Goal: Book appointment/travel/reservation

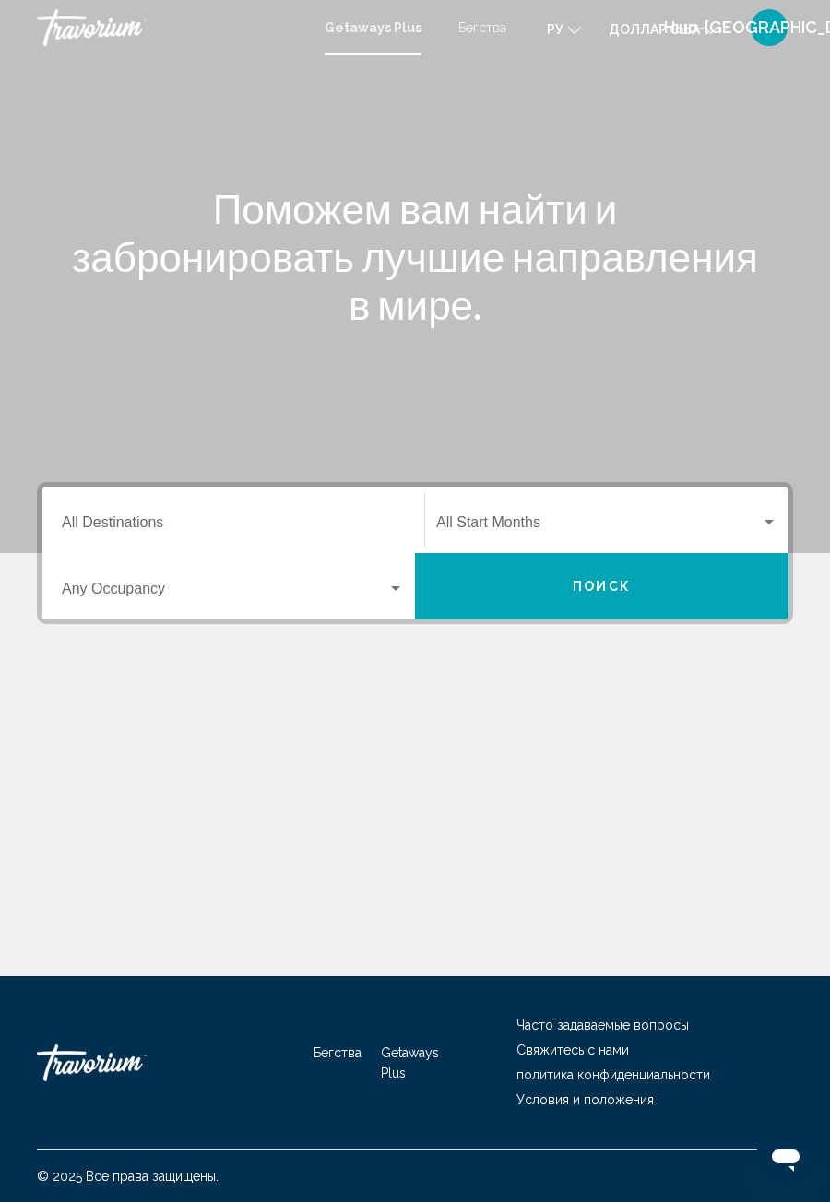
click at [148, 521] on input "Destination All Destinations" at bounding box center [233, 526] width 342 height 17
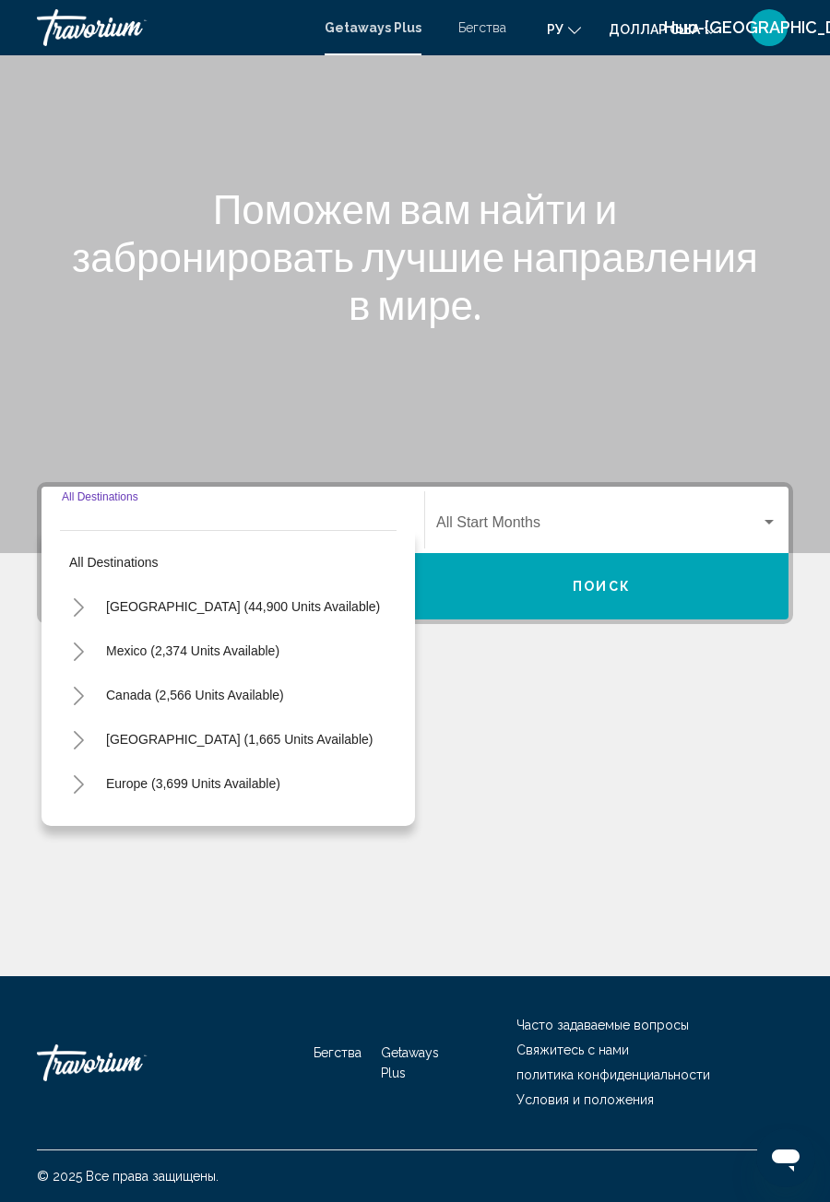
scroll to position [59, 0]
click at [72, 765] on button "Toggle Europe (3,699 units available)" at bounding box center [78, 783] width 37 height 37
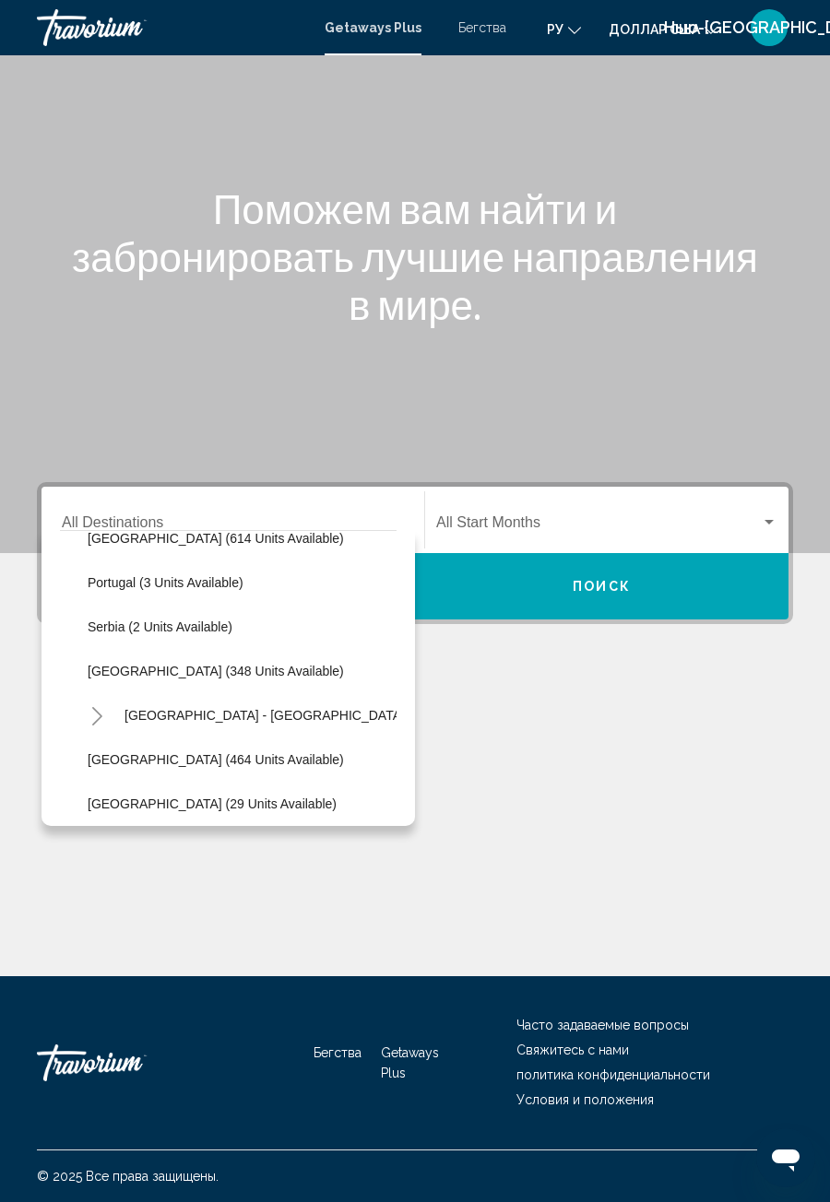
scroll to position [689, 0]
click at [192, 649] on button "[GEOGRAPHIC_DATA] (348 units available)" at bounding box center [215, 670] width 275 height 42
type input "**********"
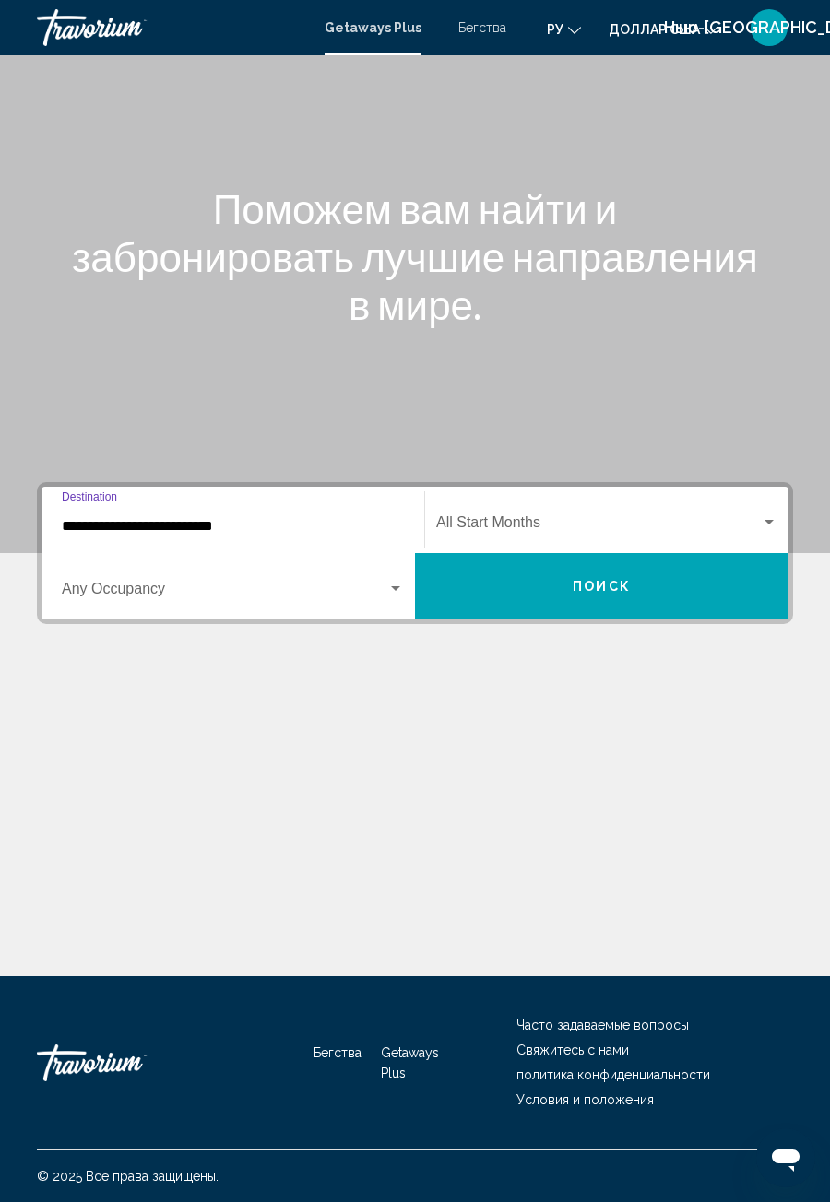
click at [610, 553] on button "Поиск" at bounding box center [601, 586] width 373 height 66
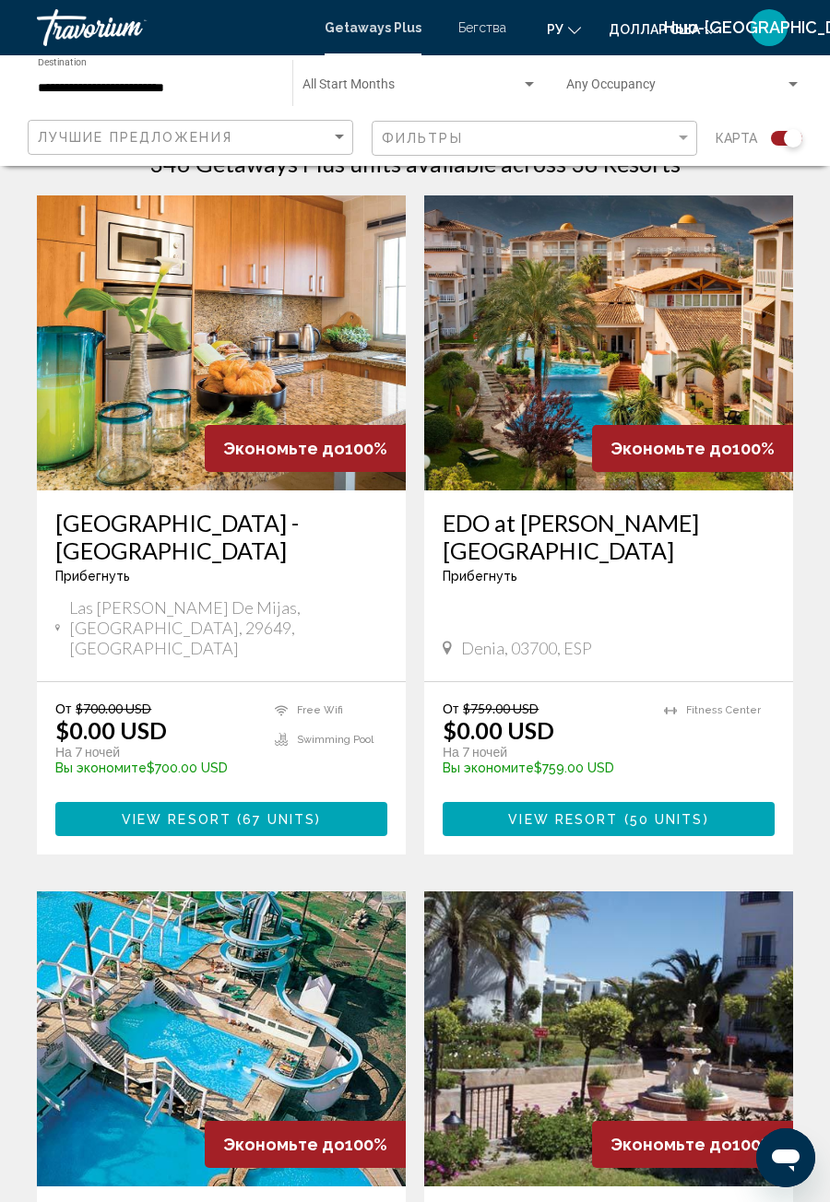
scroll to position [437, 0]
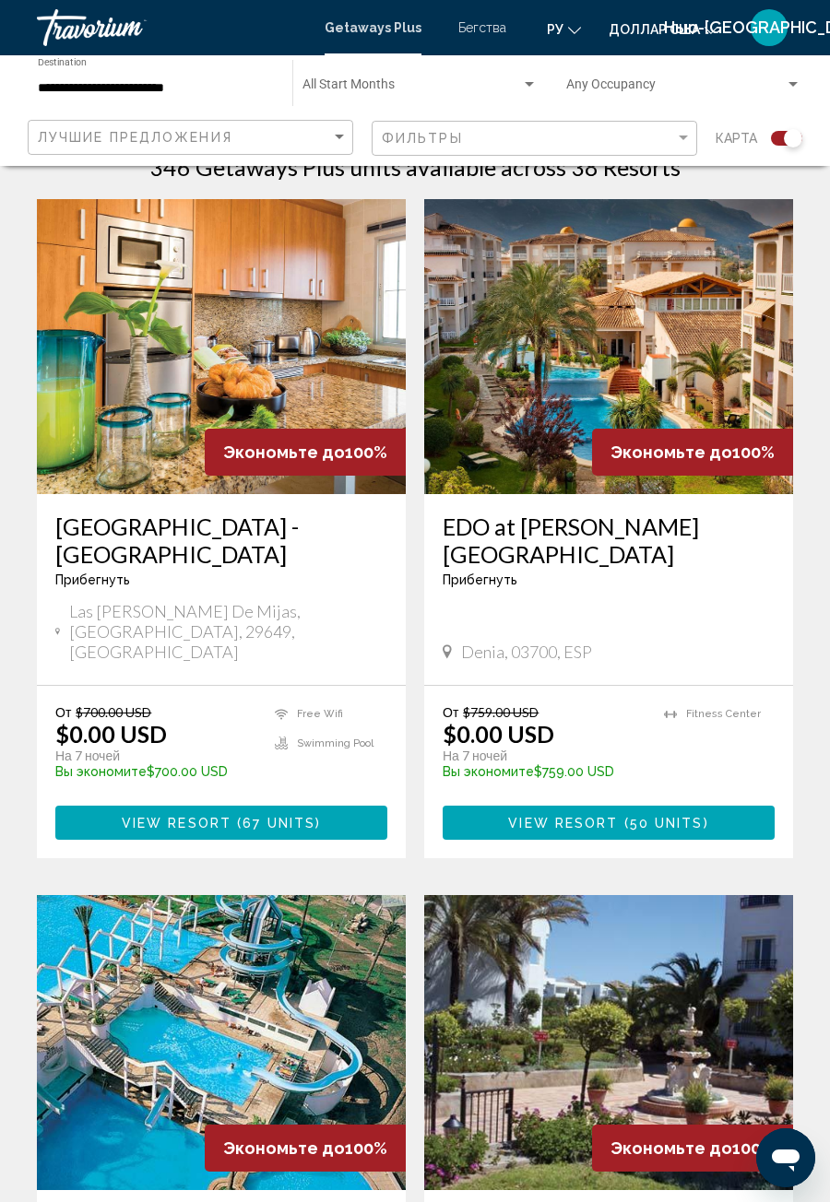
click at [622, 806] on button "View Resort ( 50 units )" at bounding box center [608, 823] width 332 height 34
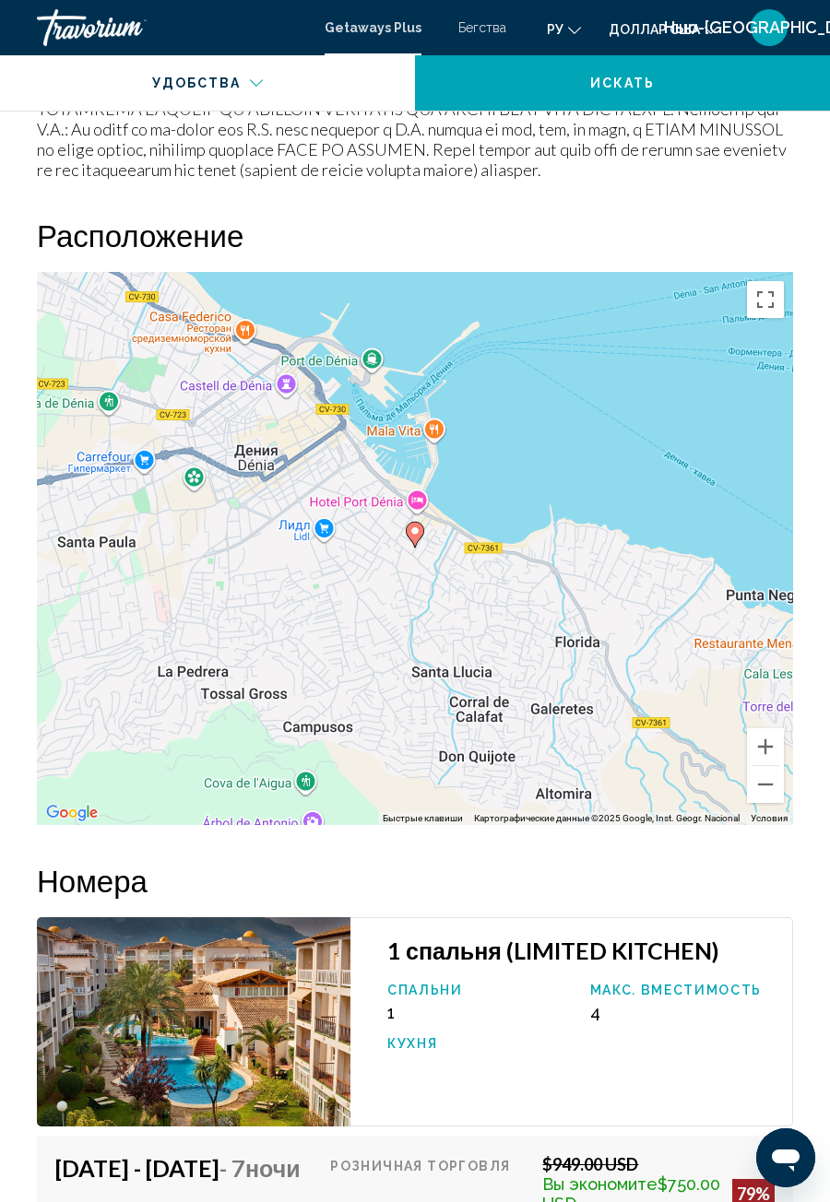
scroll to position [3147, 0]
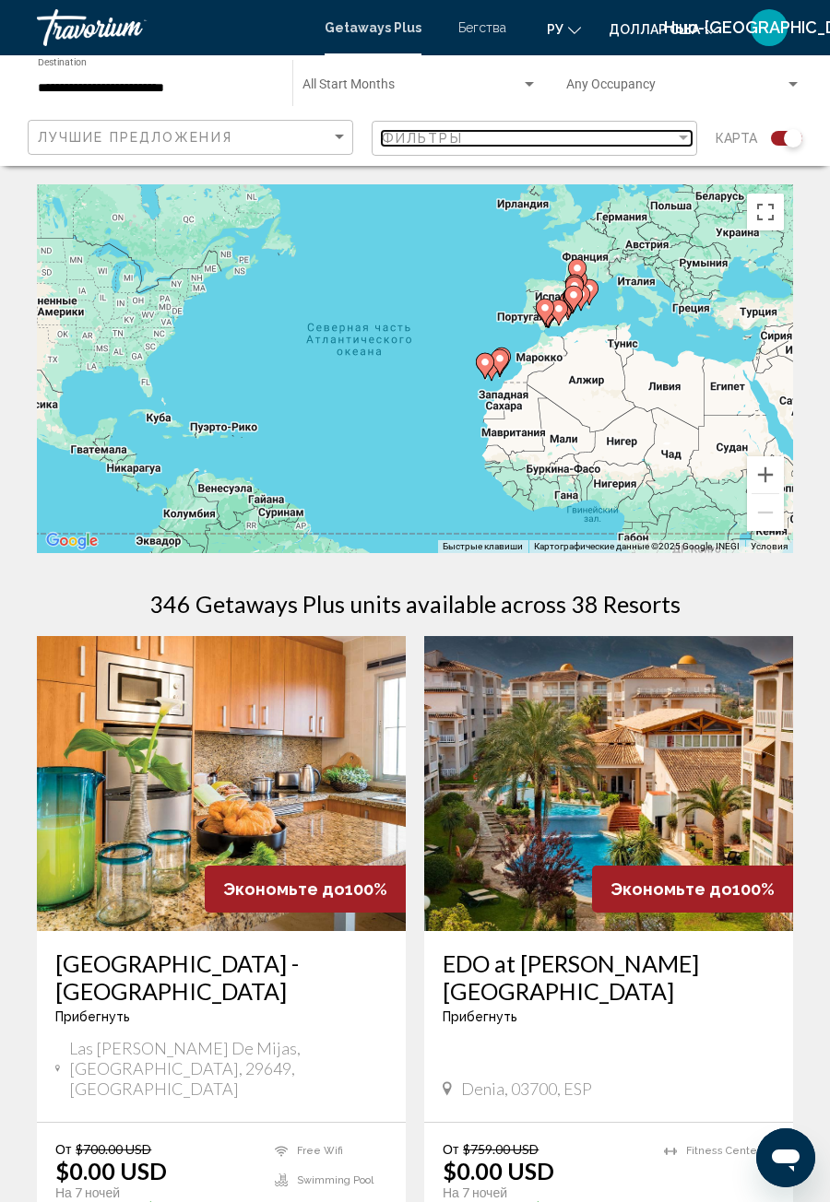
click at [674, 139] on div "Фильтры" at bounding box center [528, 138] width 293 height 15
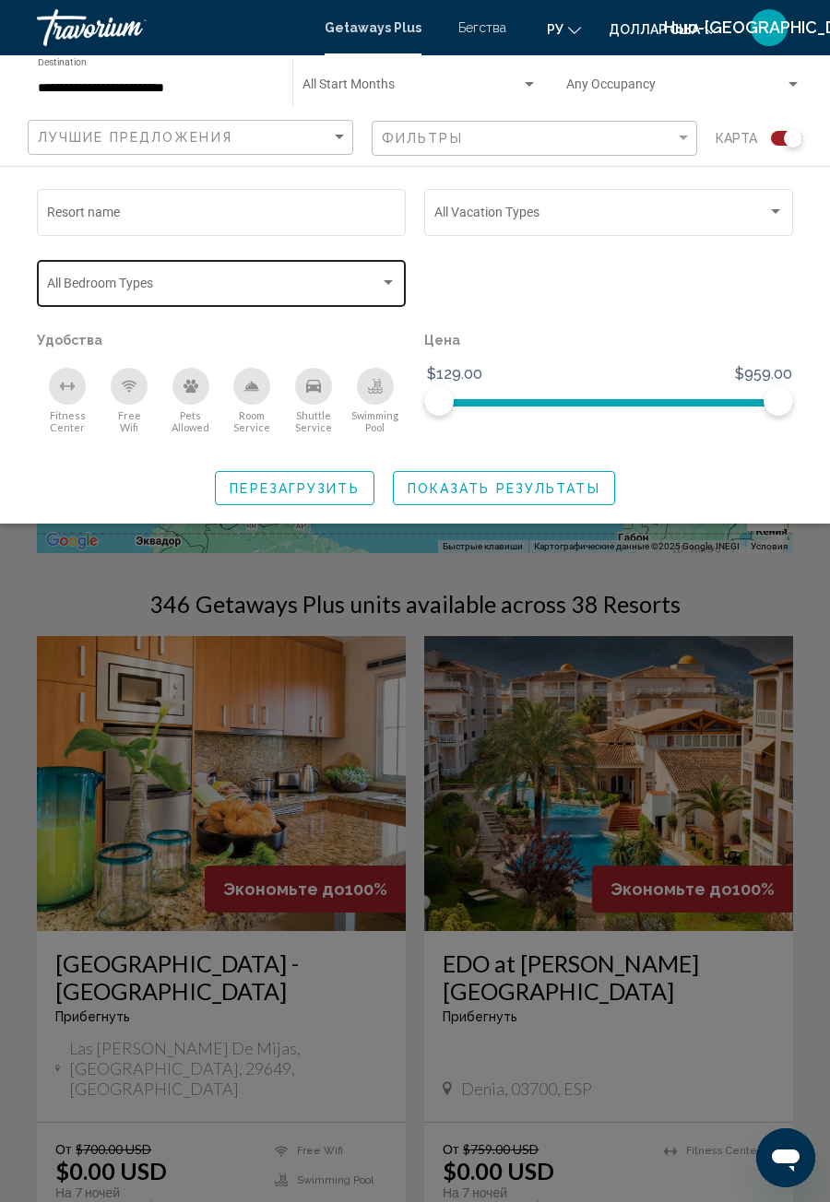
click at [382, 291] on div "Search widget" at bounding box center [221, 286] width 349 height 15
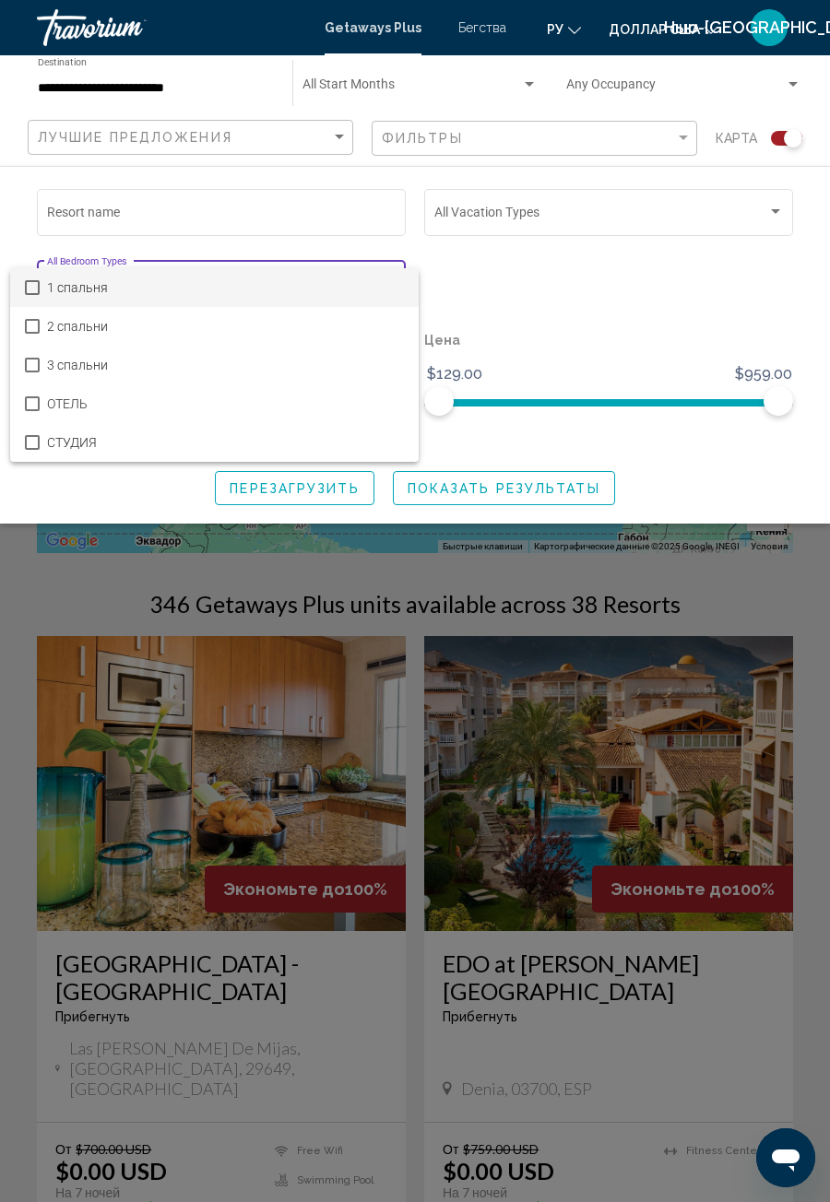
click at [566, 300] on div at bounding box center [415, 601] width 830 height 1202
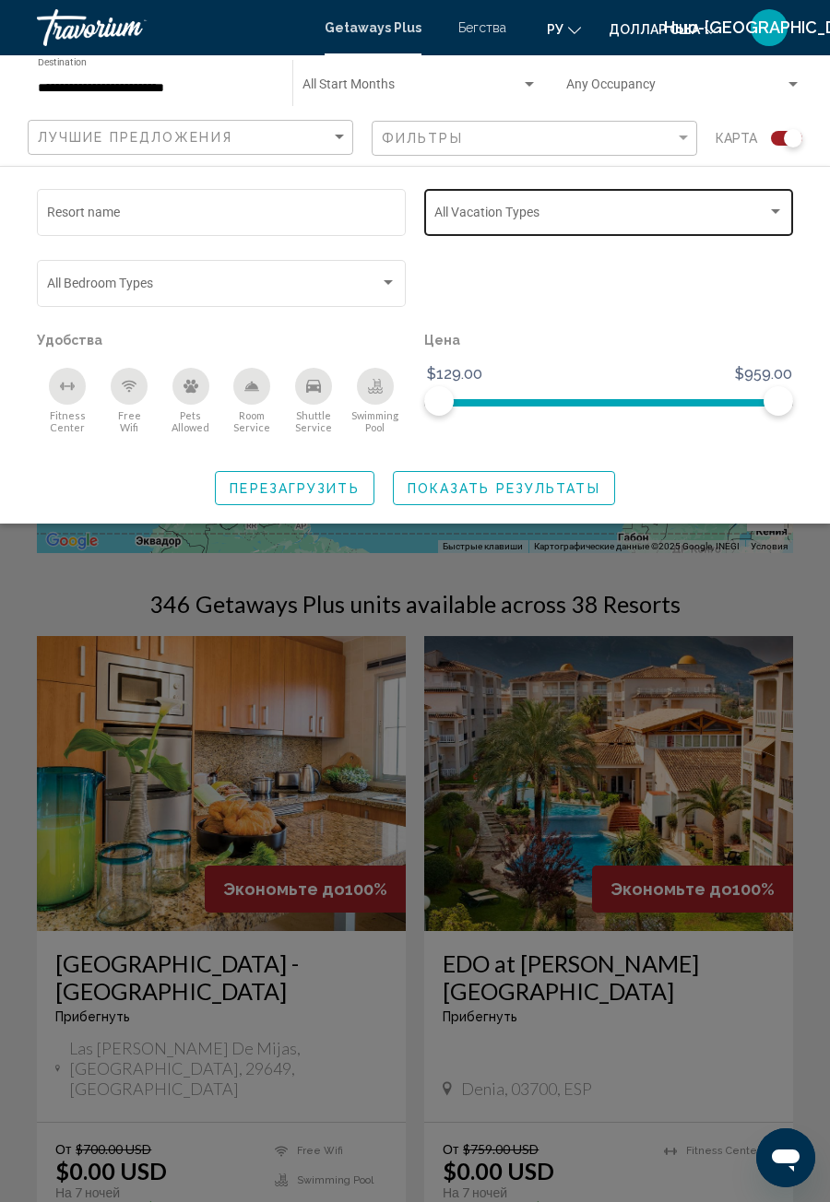
click at [769, 221] on div "Search widget" at bounding box center [608, 215] width 349 height 15
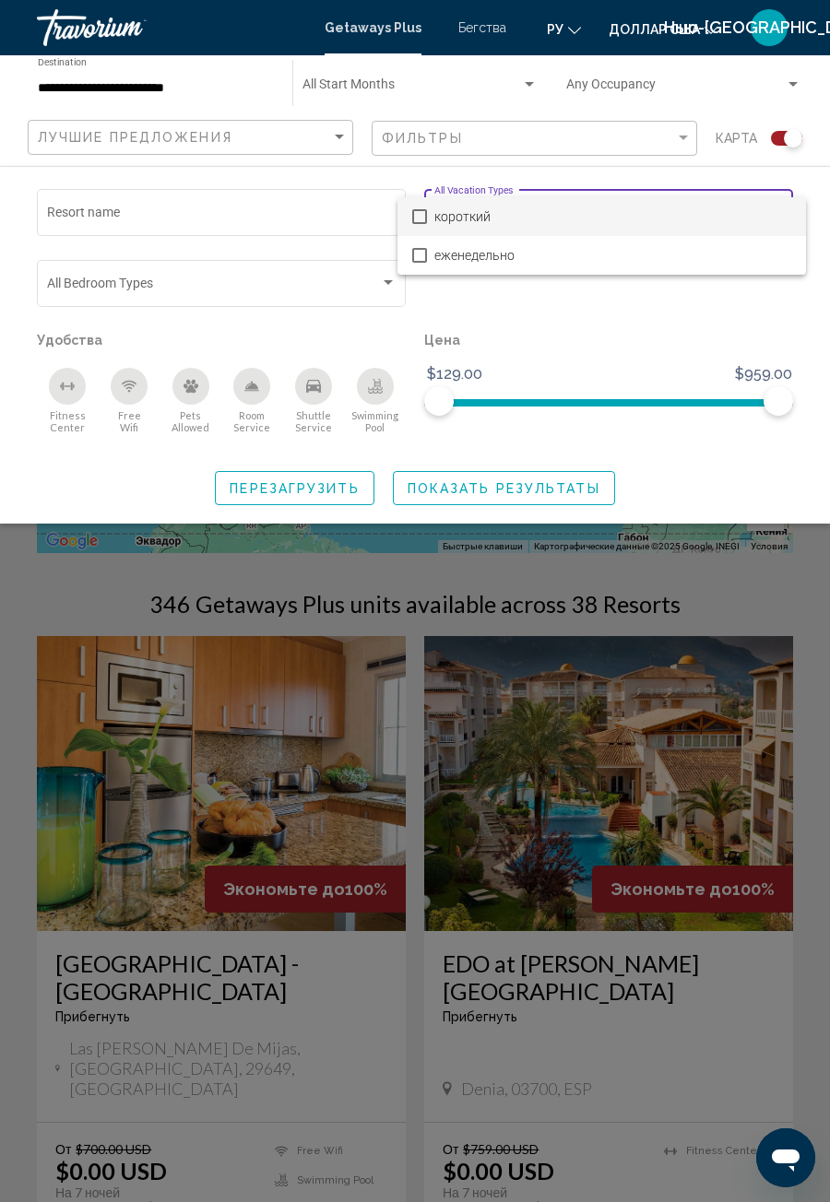
click at [646, 327] on div at bounding box center [415, 601] width 830 height 1202
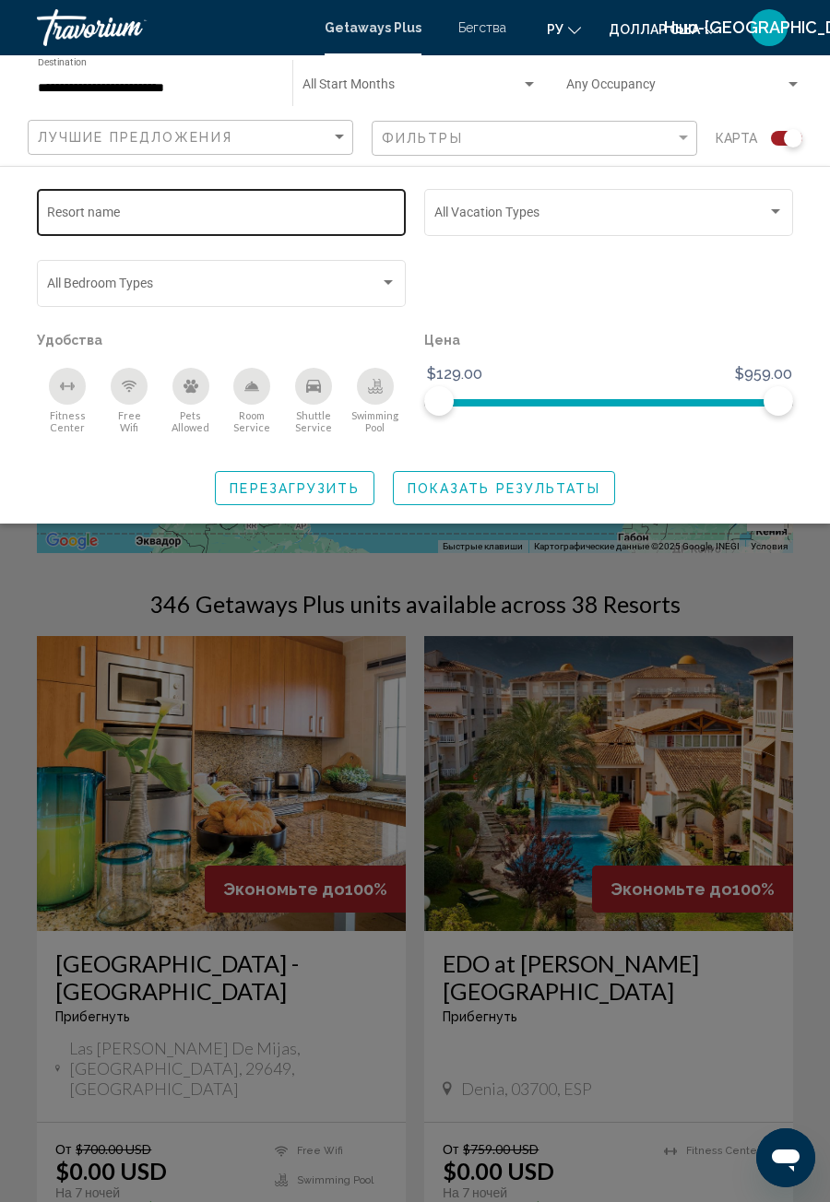
click at [372, 217] on input "Resort name" at bounding box center [221, 215] width 349 height 15
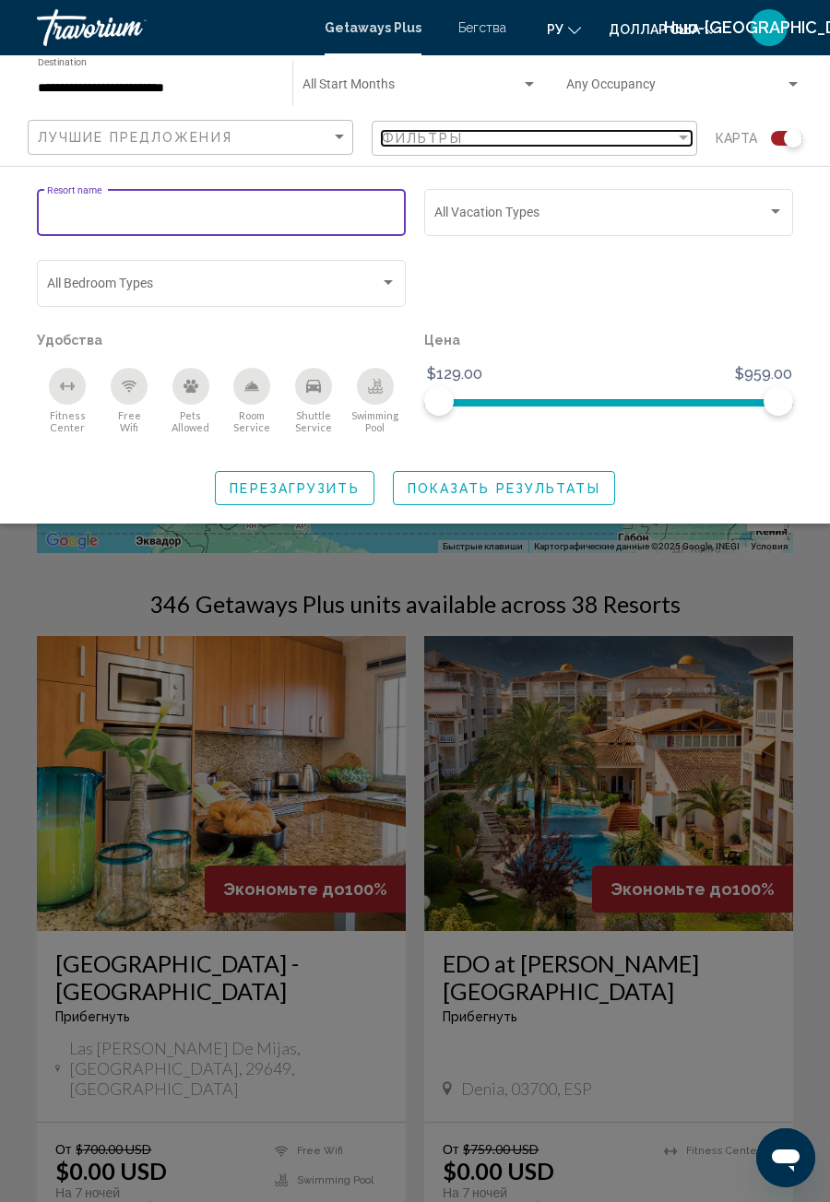
click at [674, 139] on div "Фильтры" at bounding box center [528, 138] width 293 height 15
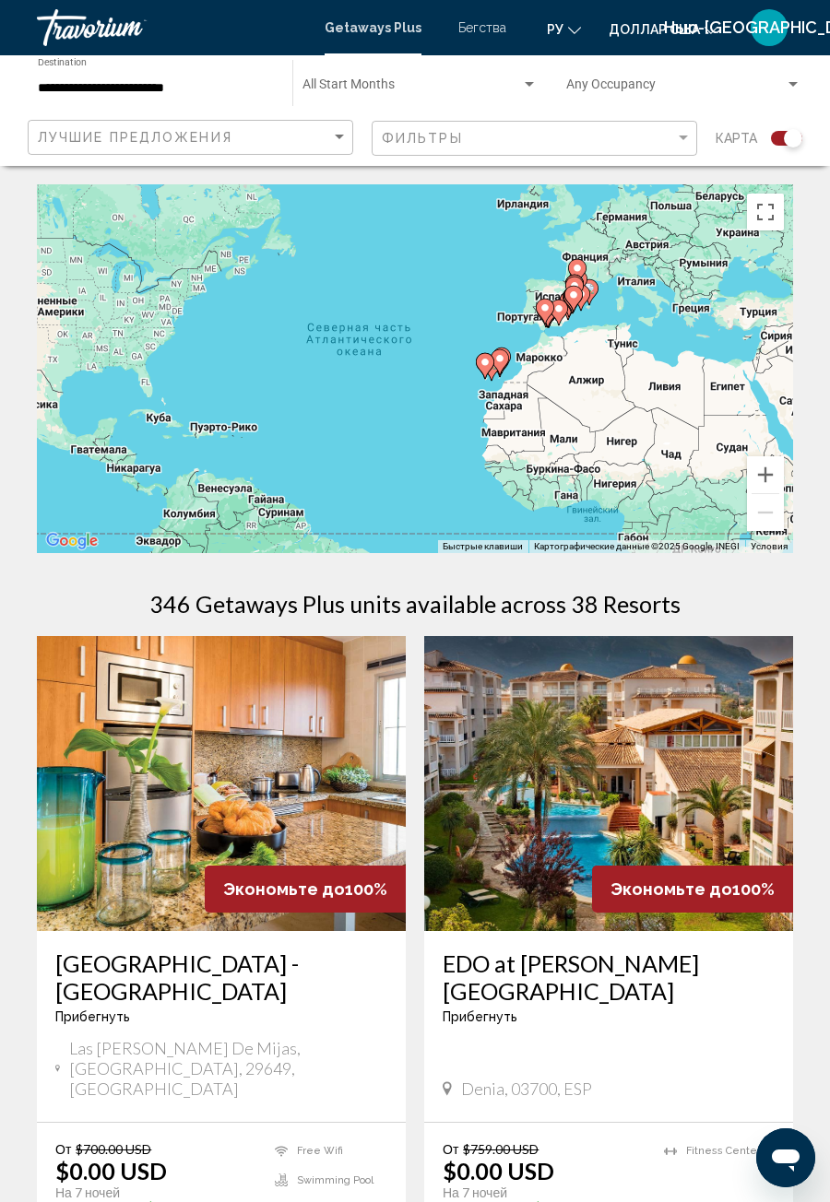
click at [392, 91] on span "Search widget" at bounding box center [411, 88] width 218 height 15
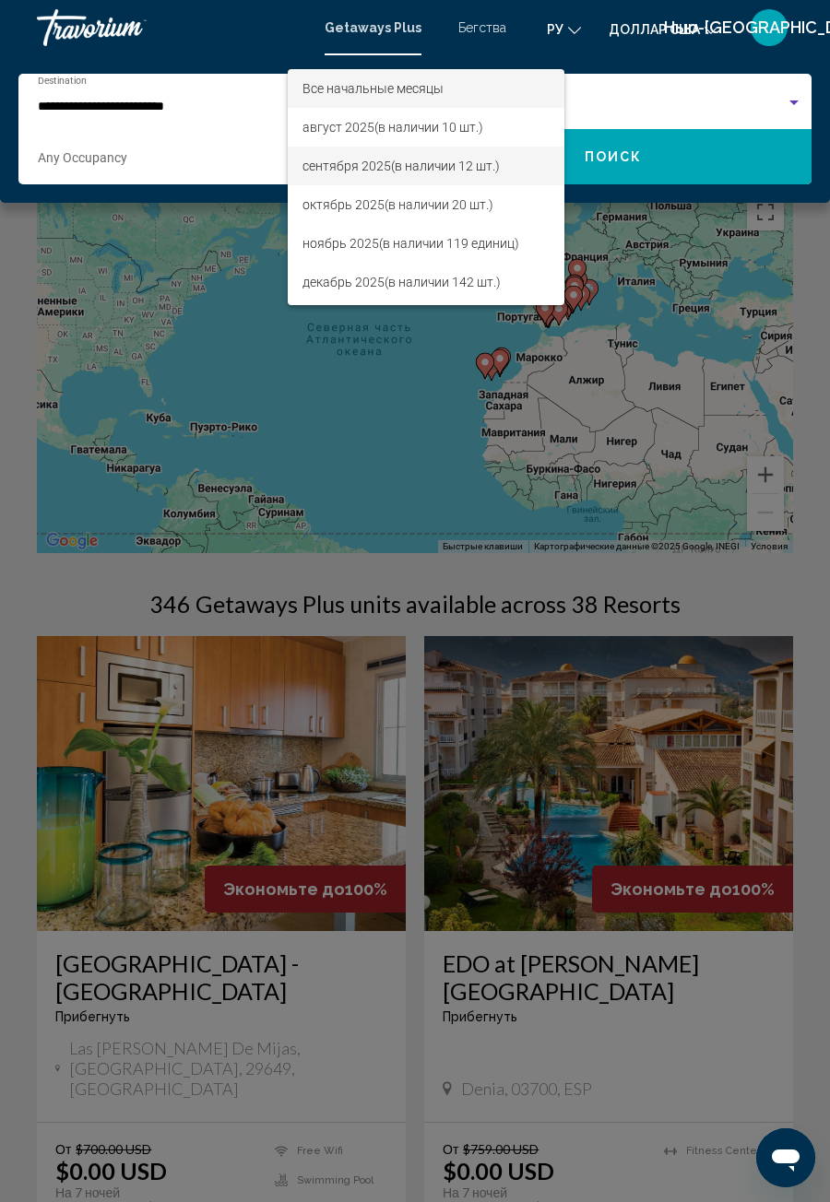
click at [407, 181] on span "сентября 2025 (в наличии 12 шт.)" at bounding box center [425, 166] width 247 height 39
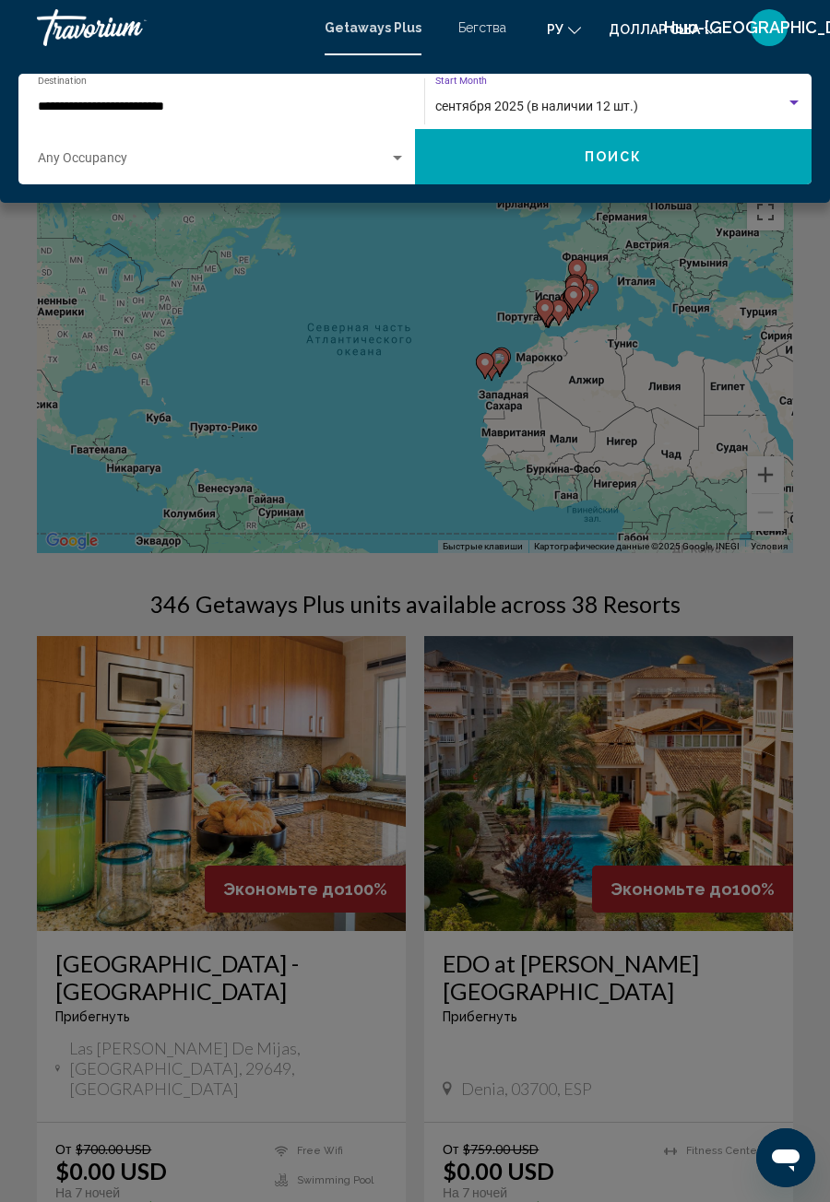
click at [642, 164] on button "Поиск" at bounding box center [613, 156] width 396 height 55
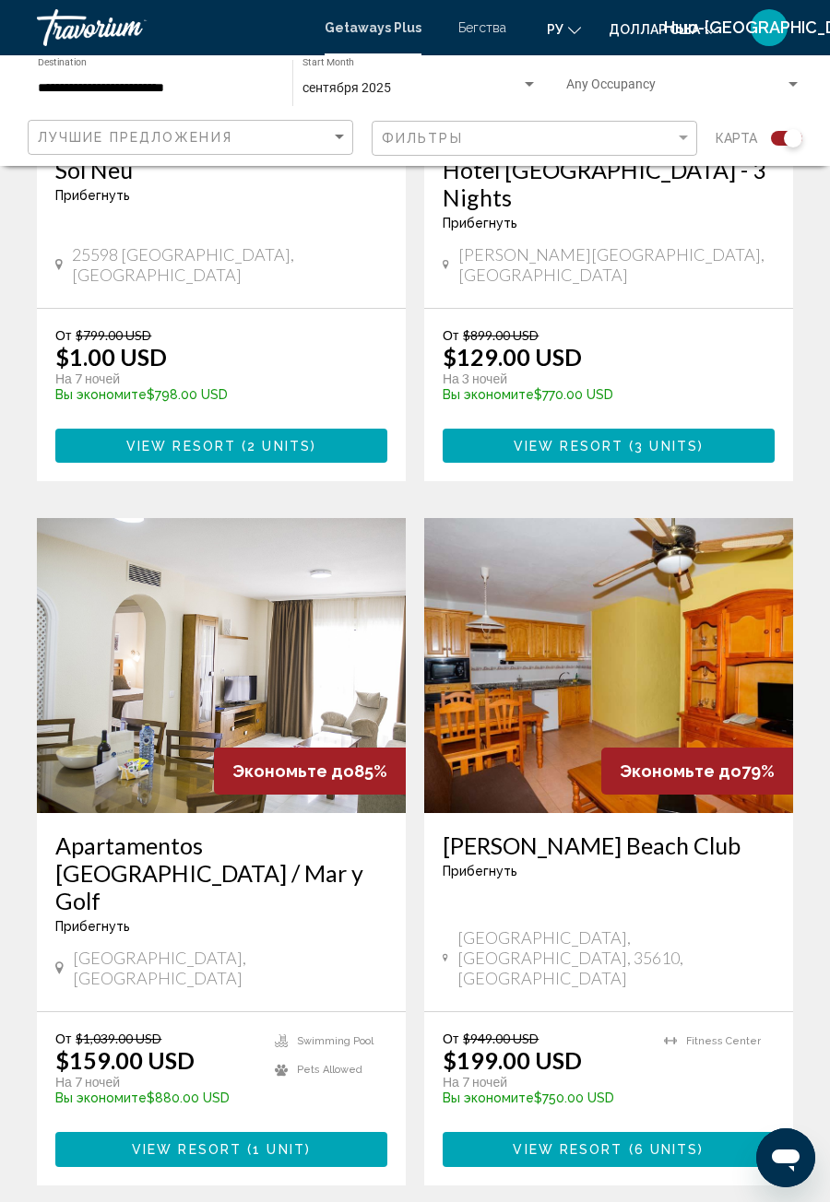
scroll to position [799, 0]
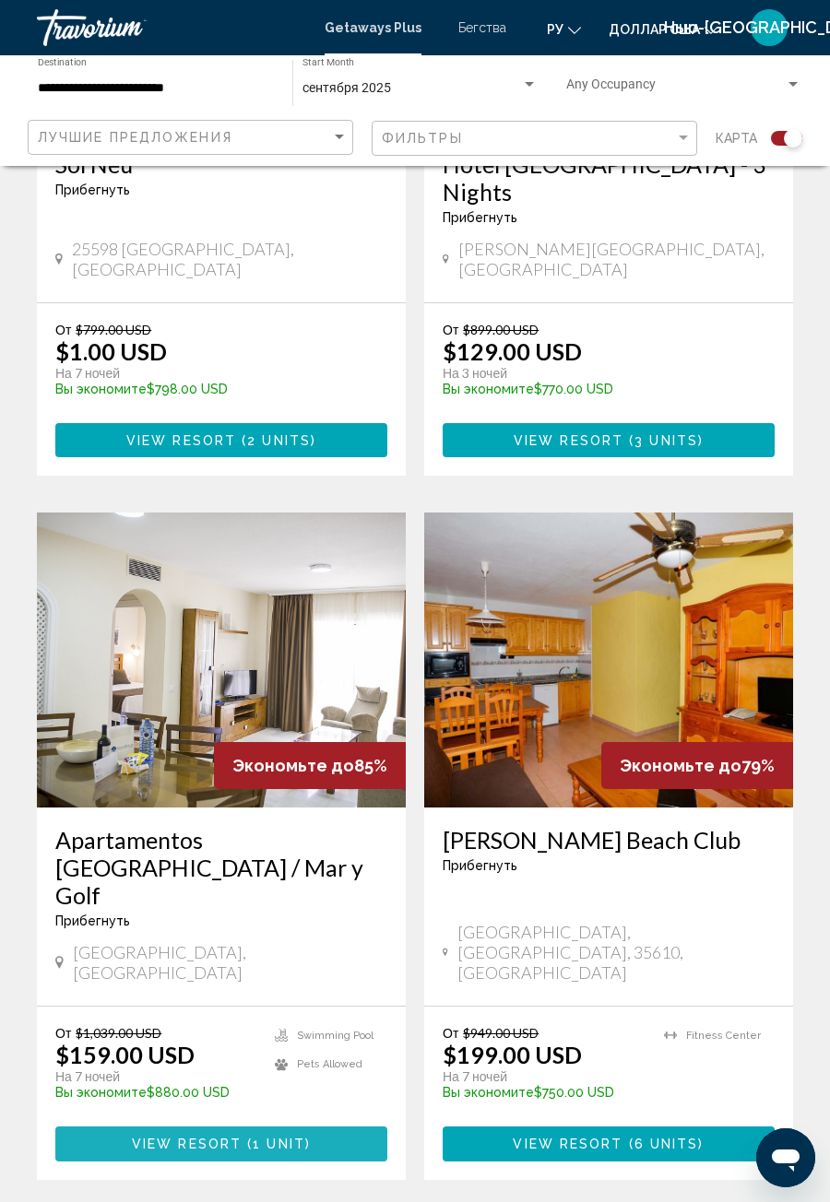
click at [266, 1137] on span "1 unit" at bounding box center [279, 1144] width 53 height 15
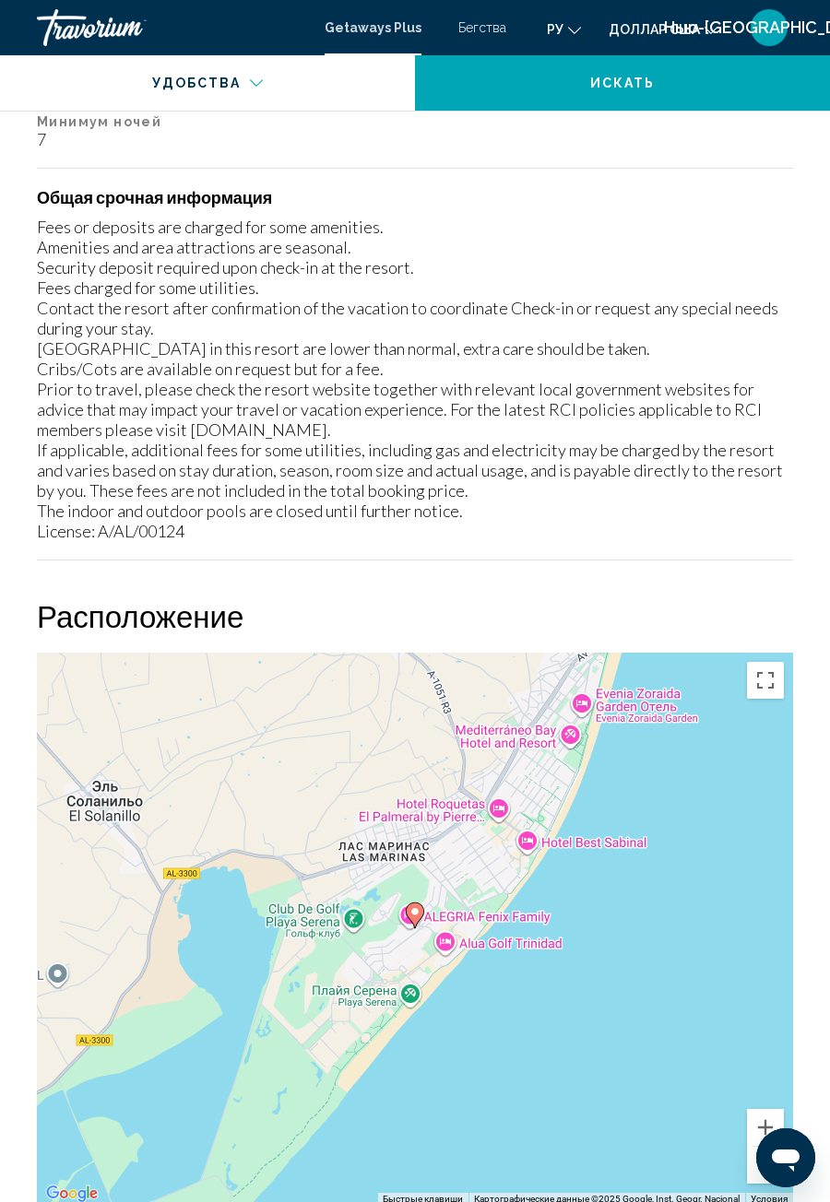
scroll to position [2653, 0]
